Goal: Transaction & Acquisition: Subscribe to service/newsletter

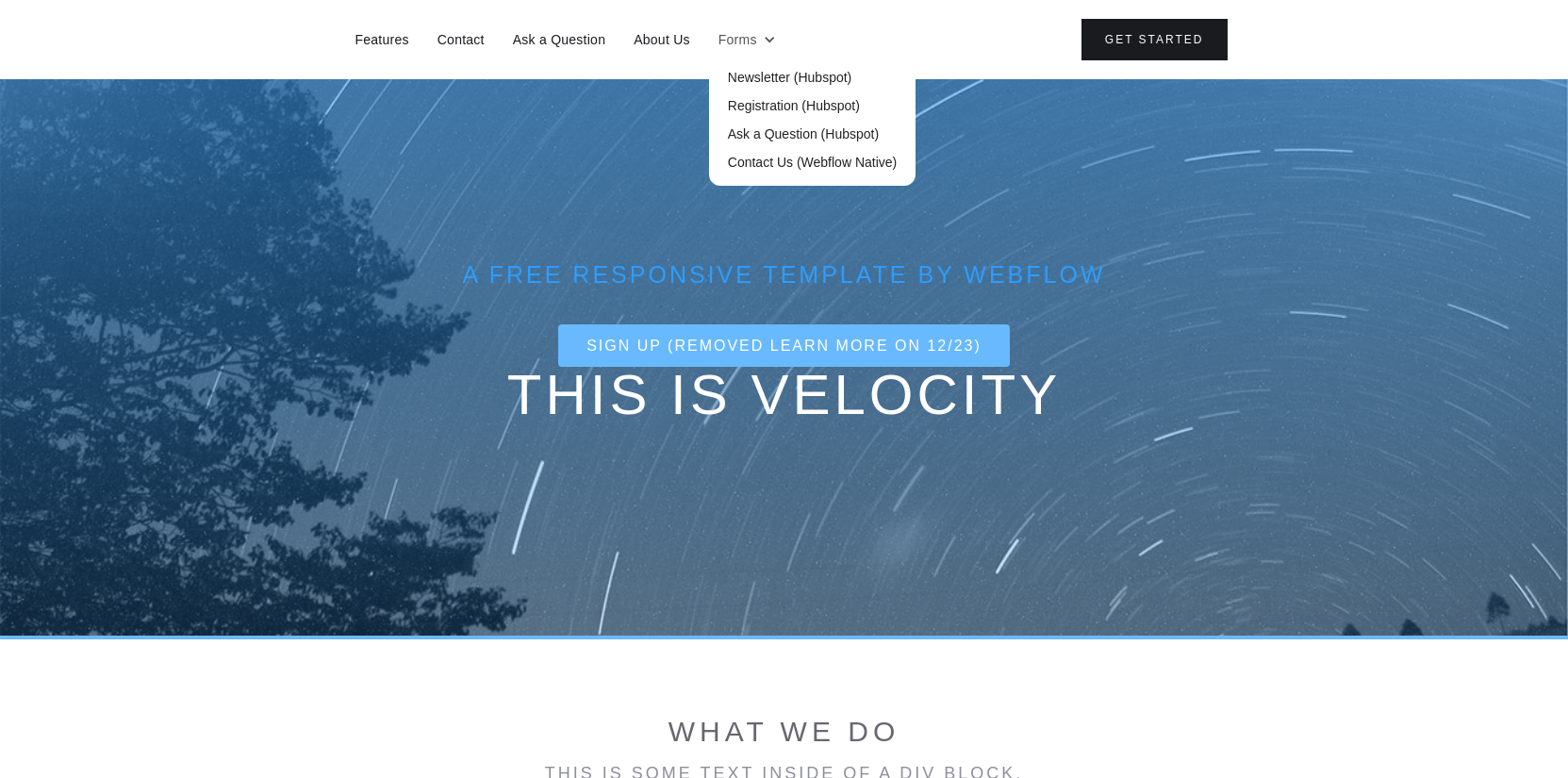
click at [761, 39] on div "Forms" at bounding box center [746, 40] width 77 height 28
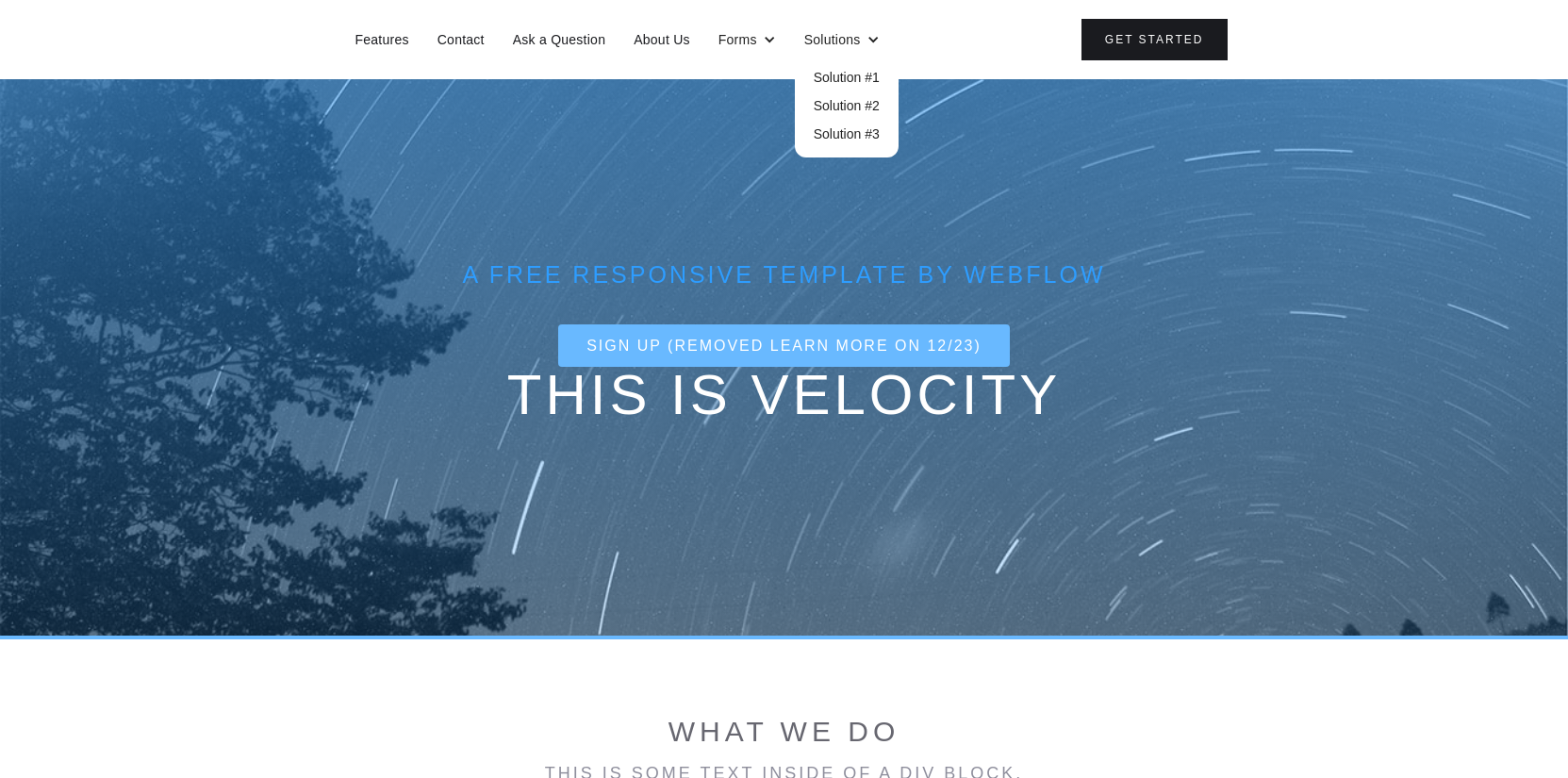
click at [841, 107] on link "Solution #2" at bounding box center [847, 105] width 103 height 28
click at [845, 80] on link "Solution #1" at bounding box center [847, 78] width 103 height 28
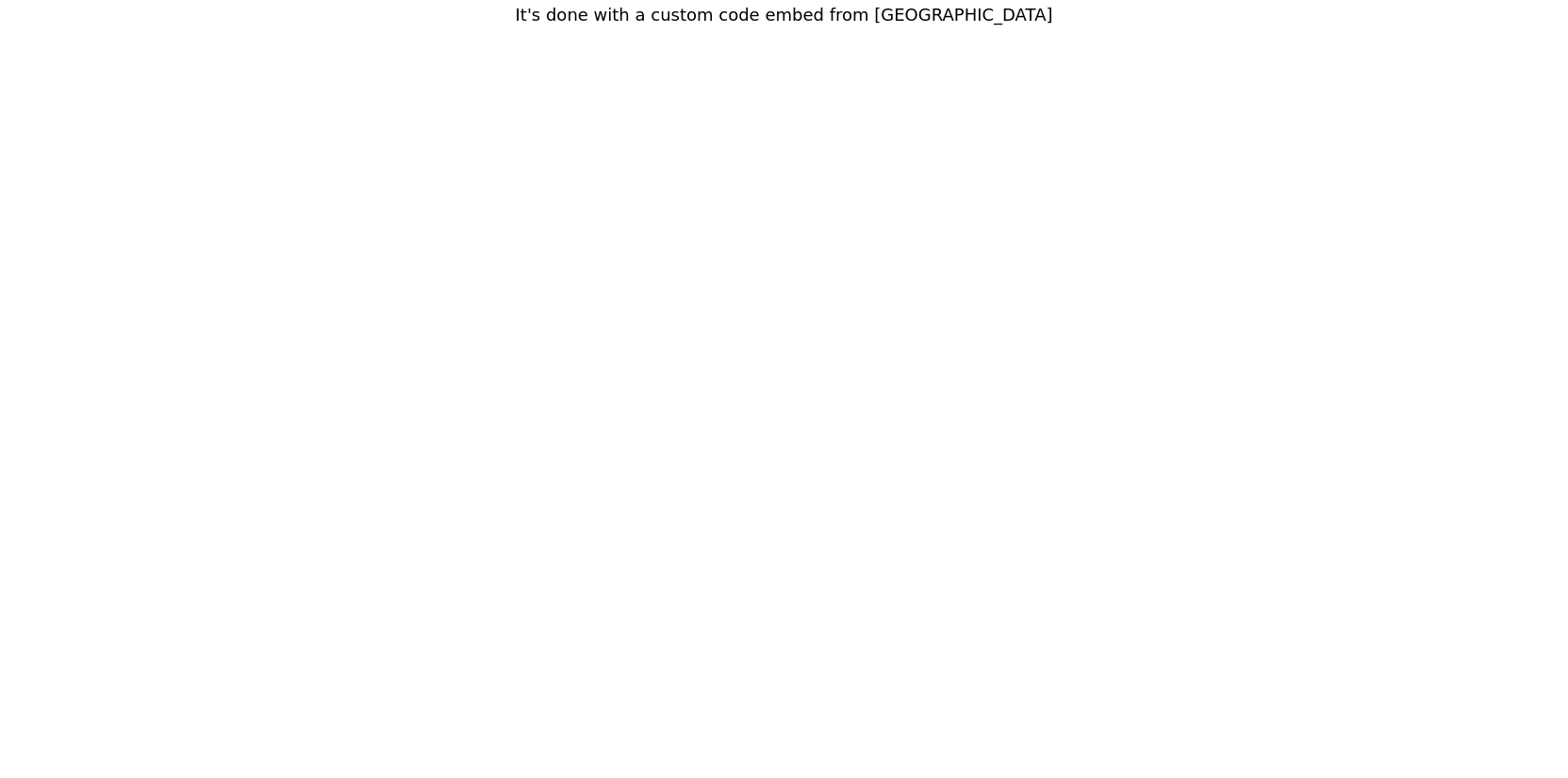
scroll to position [136, 0]
